Goal: Task Accomplishment & Management: Complete application form

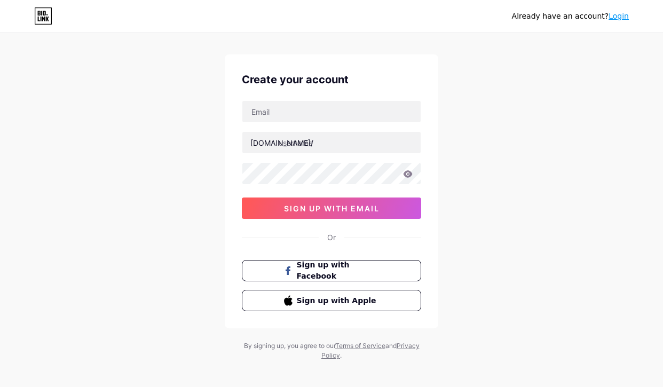
scroll to position [21, 0]
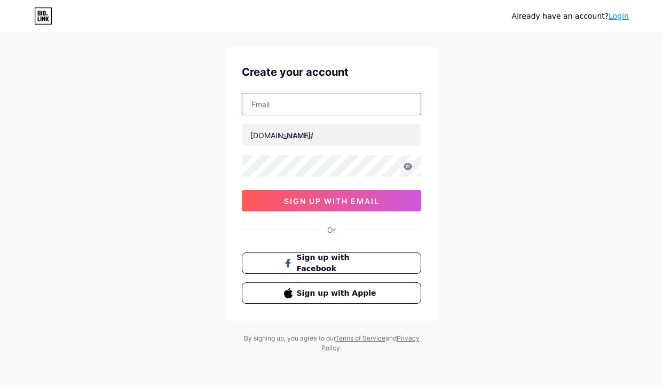
click at [279, 103] on input "text" at bounding box center [331, 103] width 178 height 21
type input "[EMAIL_ADDRESS][DOMAIN_NAME]"
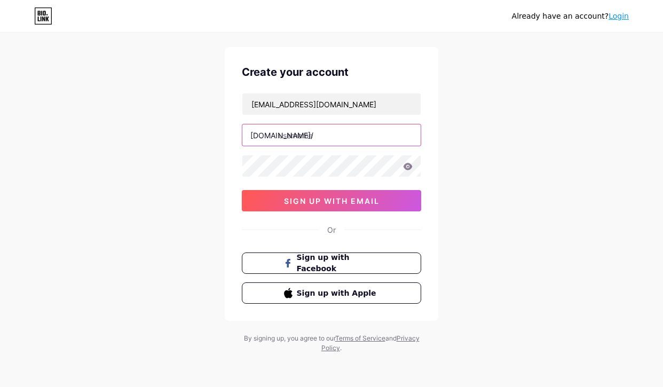
click at [312, 140] on input "text" at bounding box center [331, 134] width 178 height 21
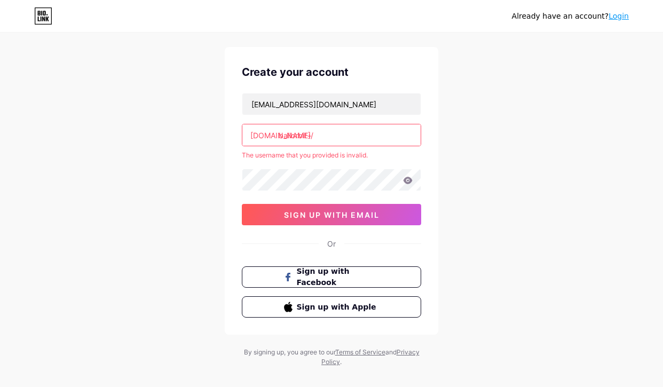
click at [315, 166] on div "[EMAIL_ADDRESS][DOMAIN_NAME] [DOMAIN_NAME]/ ballorbit+ The username that you pr…" at bounding box center [331, 159] width 179 height 132
click at [319, 145] on input "ballorbit+" at bounding box center [331, 134] width 178 height 21
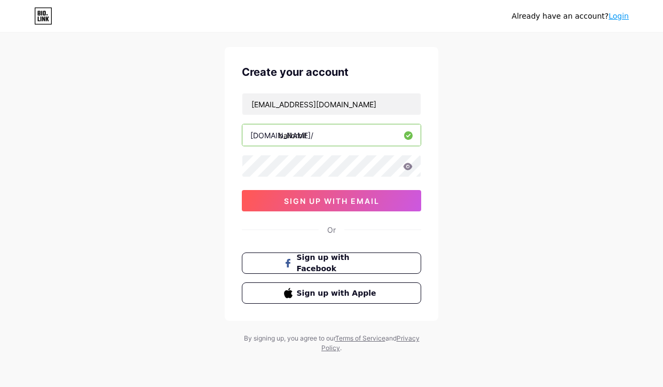
type input "ballorbit"
click at [308, 177] on div at bounding box center [331, 166] width 179 height 22
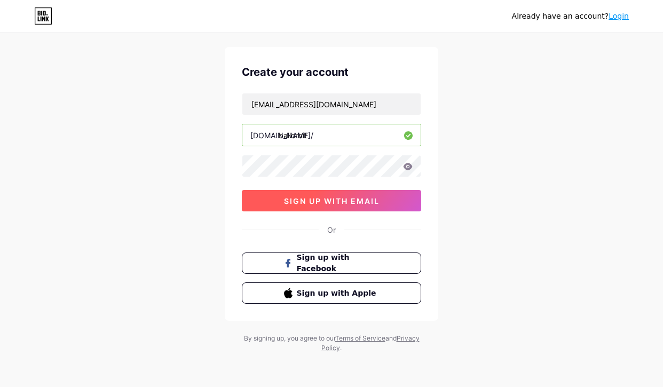
click at [323, 203] on span "sign up with email" at bounding box center [332, 200] width 96 height 9
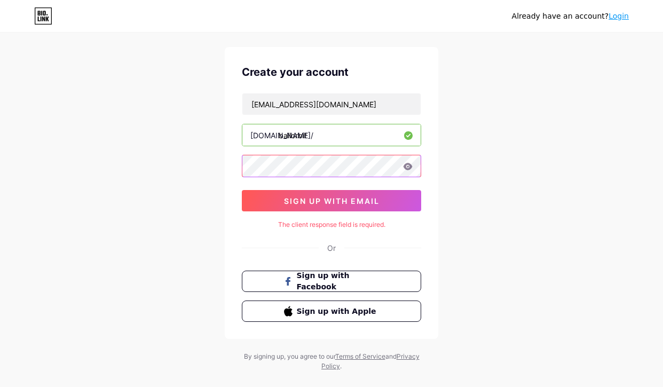
scroll to position [0, 0]
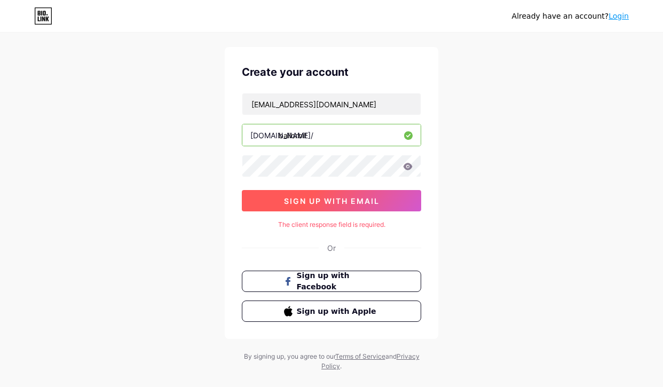
click at [322, 199] on span "sign up with email" at bounding box center [332, 200] width 96 height 9
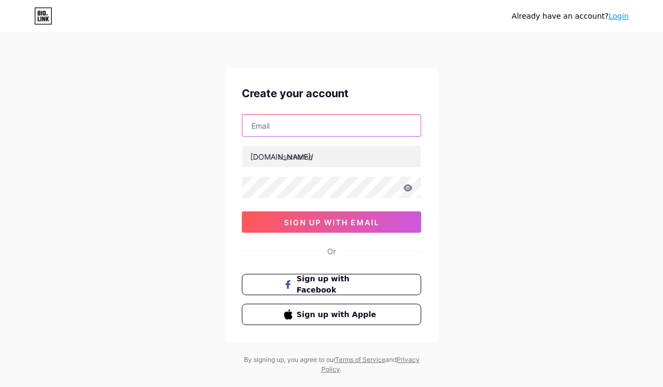
click at [287, 123] on input "text" at bounding box center [331, 125] width 178 height 21
type input "[EMAIL_ADDRESS][DOMAIN_NAME]"
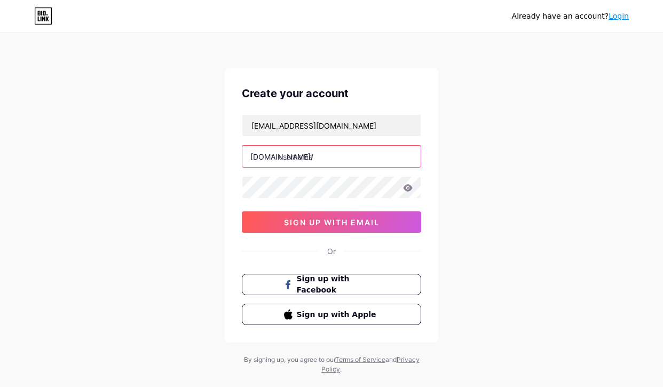
click at [311, 158] on input "text" at bounding box center [331, 156] width 178 height 21
click at [300, 155] on input "ballorrbit" at bounding box center [331, 156] width 178 height 21
type input "ballorbit"
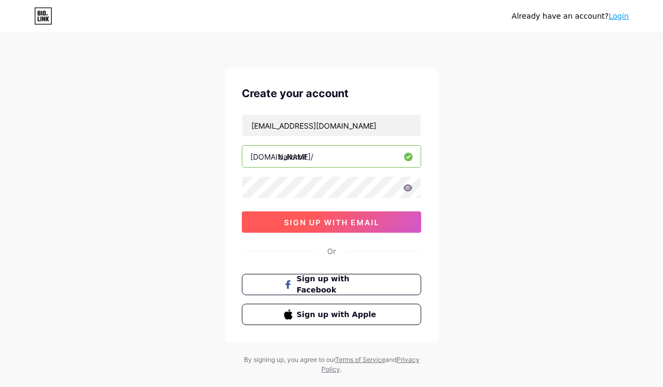
click at [297, 224] on span "sign up with email" at bounding box center [332, 222] width 96 height 9
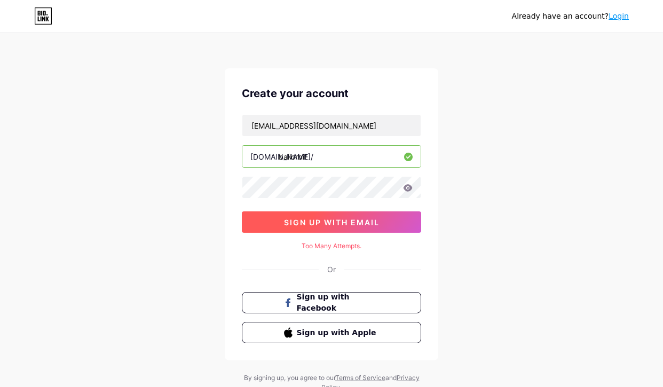
click at [323, 224] on span "sign up with email" at bounding box center [332, 222] width 96 height 9
